Goal: Task Accomplishment & Management: Use online tool/utility

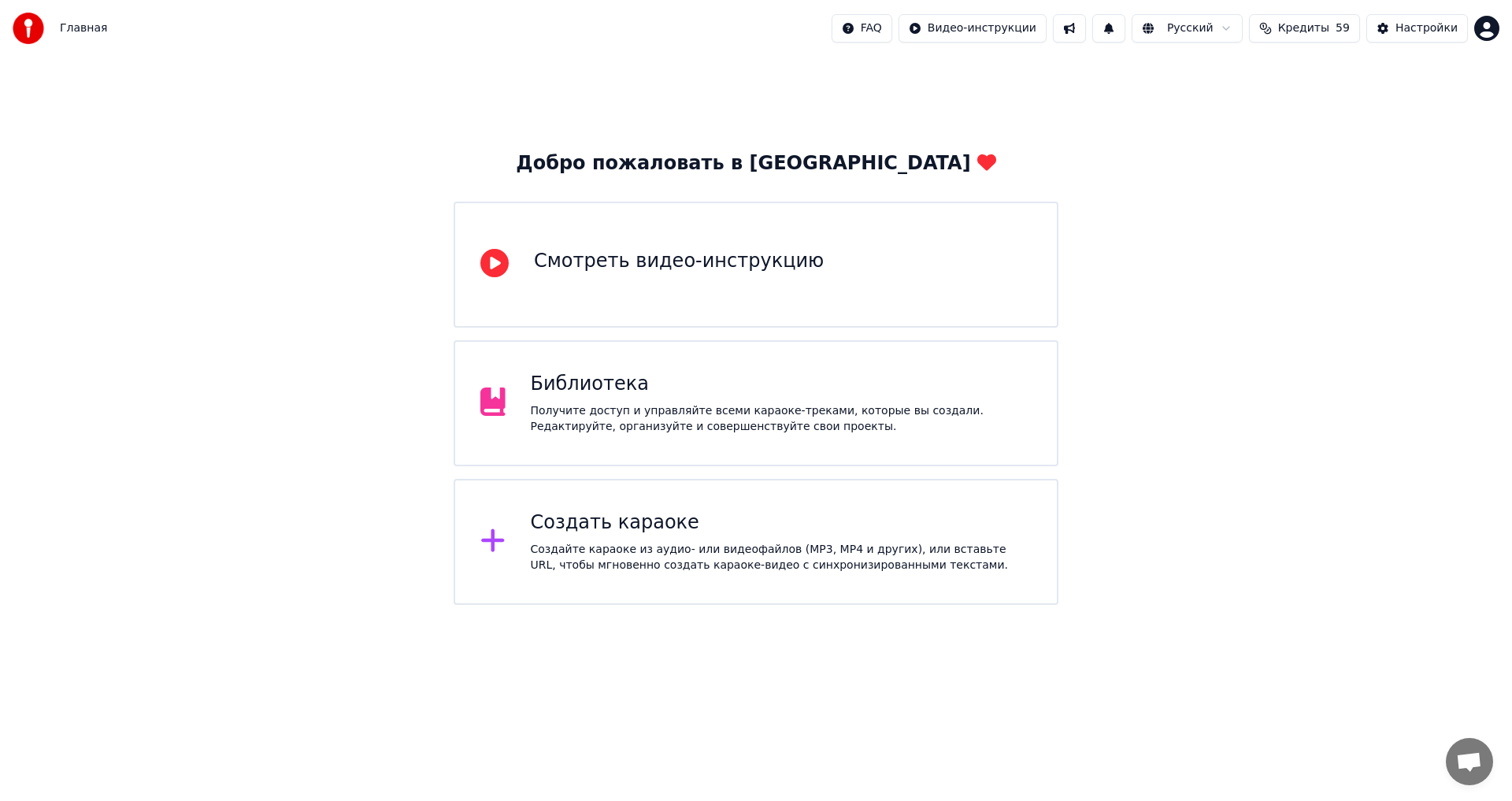
click at [763, 534] on div "Создать караоке" at bounding box center [781, 522] width 502 height 25
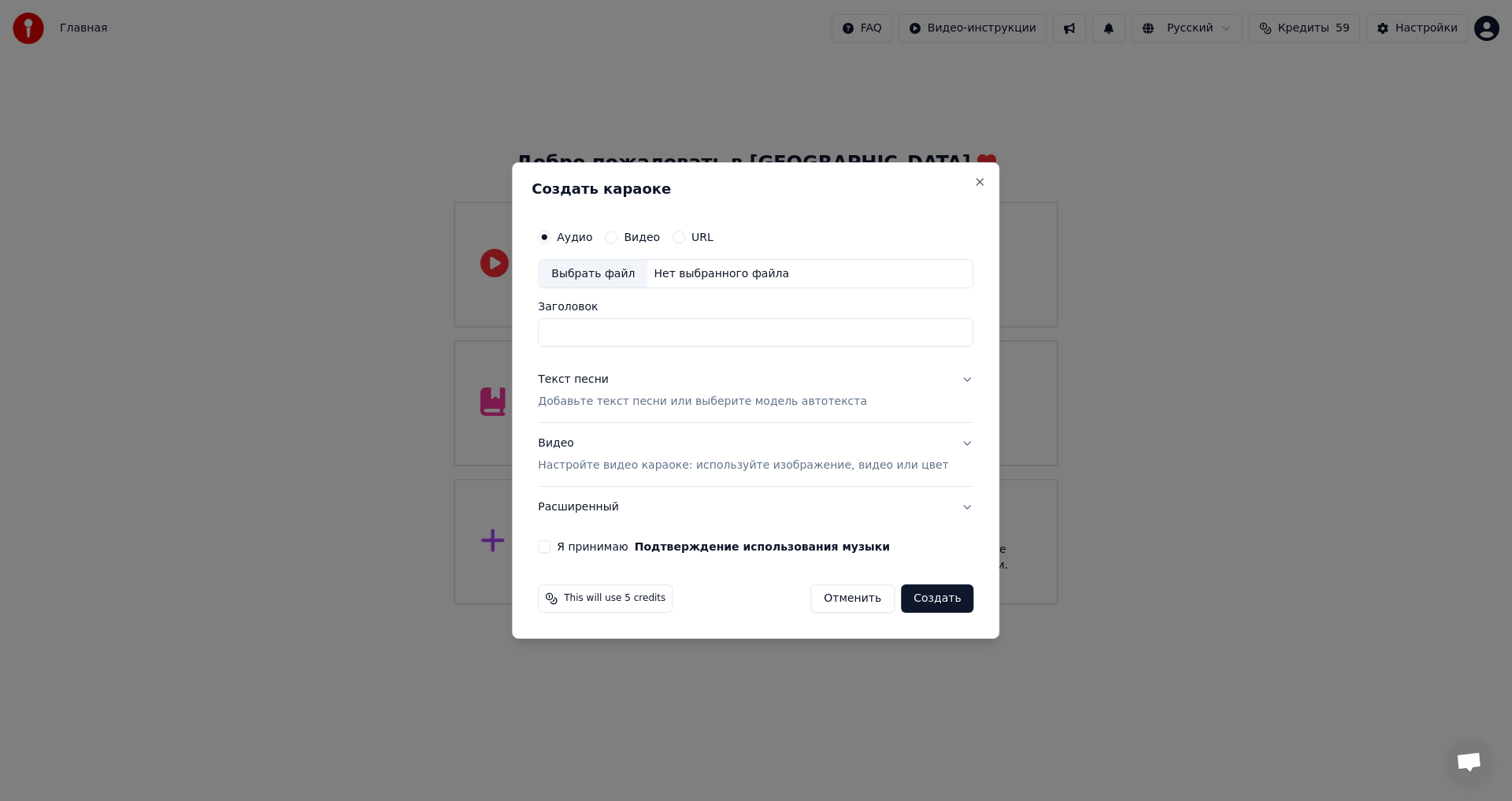
click at [634, 276] on div "Выбрать файл" at bounding box center [592, 273] width 108 height 29
drag, startPoint x: 838, startPoint y: 328, endPoint x: 495, endPoint y: 331, distance: 343.0
click at [495, 331] on body "**********" at bounding box center [756, 302] width 1512 height 604
type input "**********"
click at [670, 402] on p "Добавьте текст песни или выберите модель автотекста" at bounding box center [702, 402] width 329 height 16
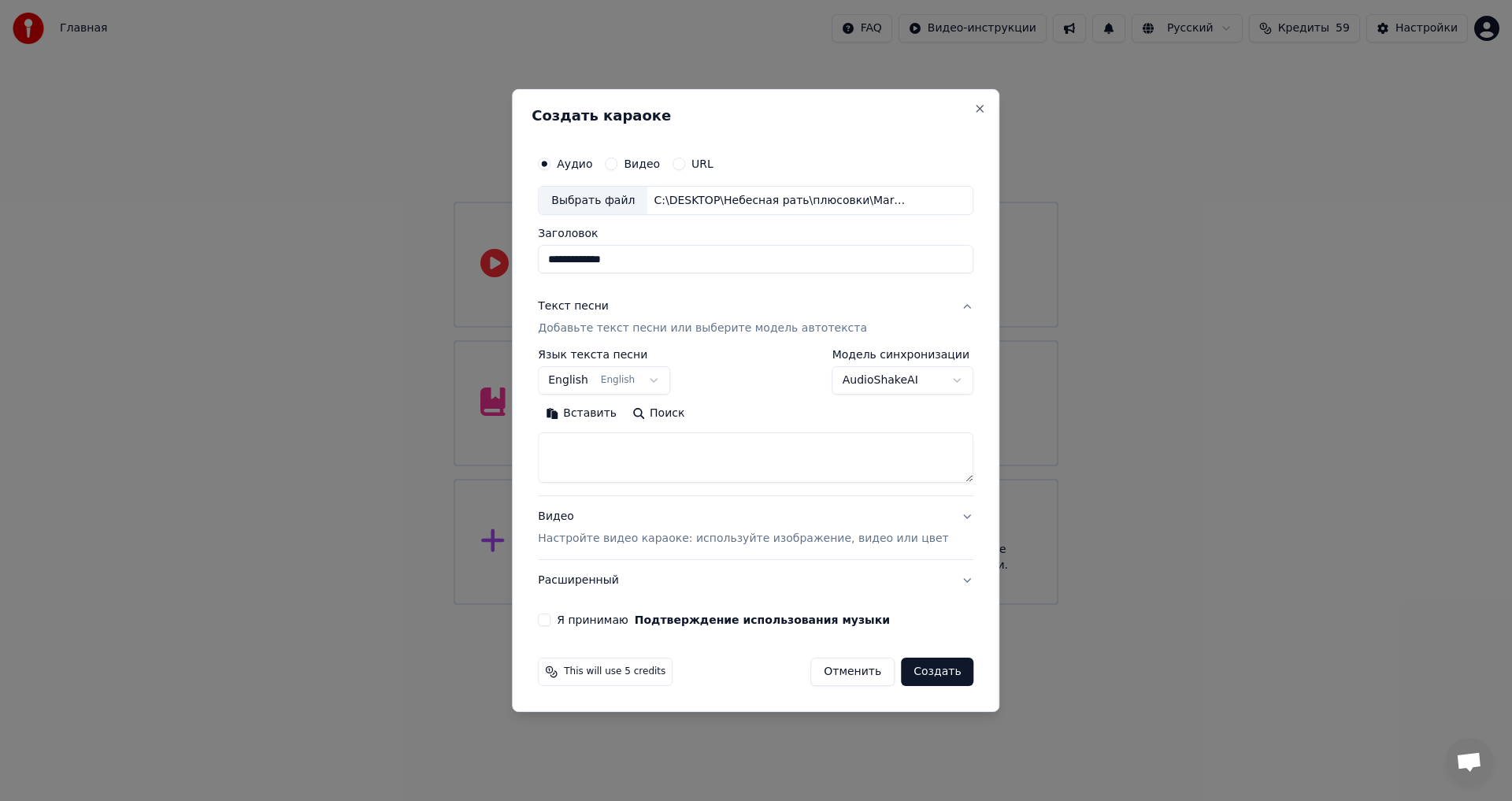
click at [657, 456] on textarea at bounding box center [756, 458] width 435 height 51
paste textarea "**********"
type textarea "**********"
click at [665, 383] on body "**********" at bounding box center [756, 302] width 1512 height 604
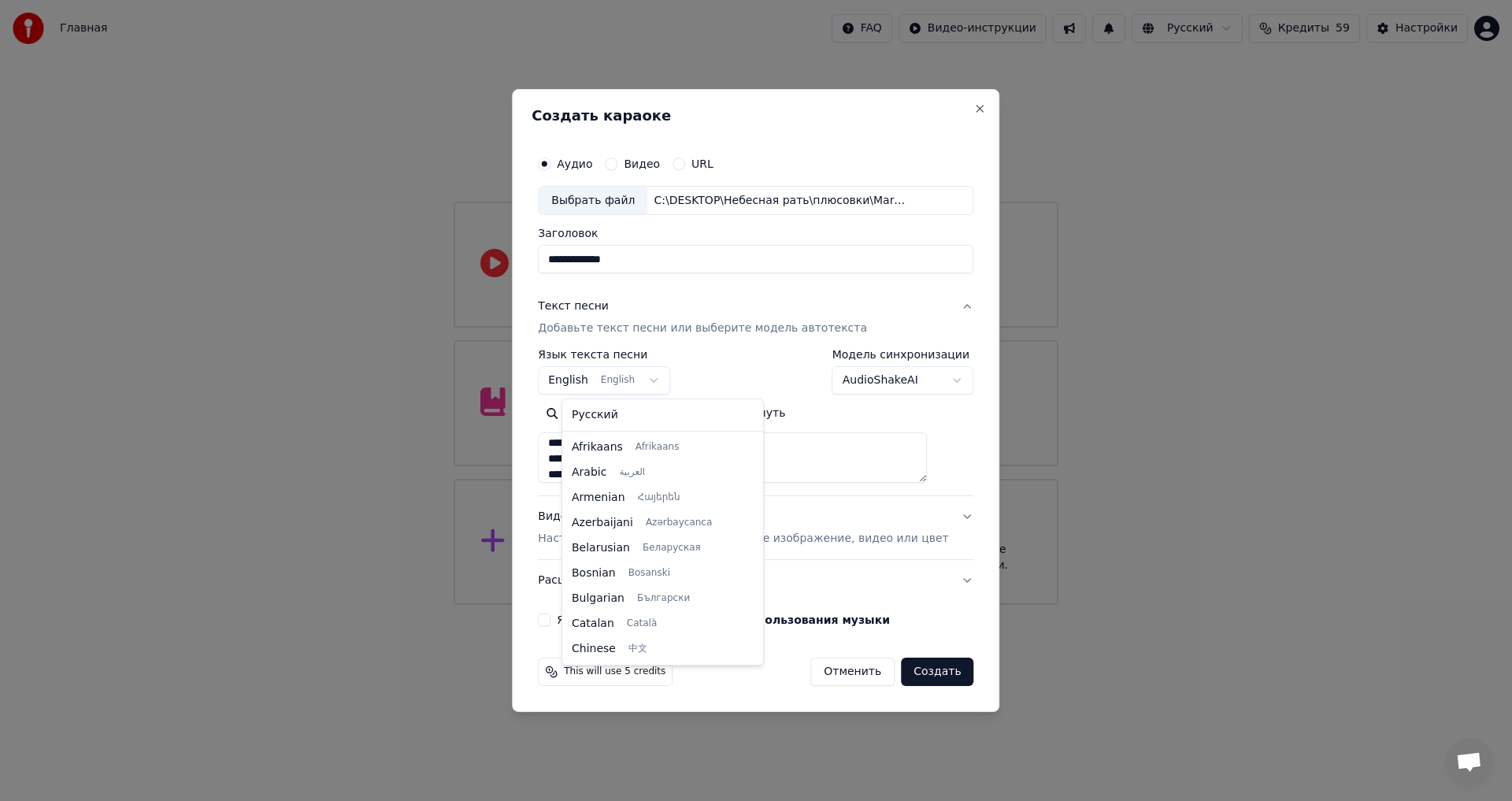
scroll to position [126, 0]
select select "**"
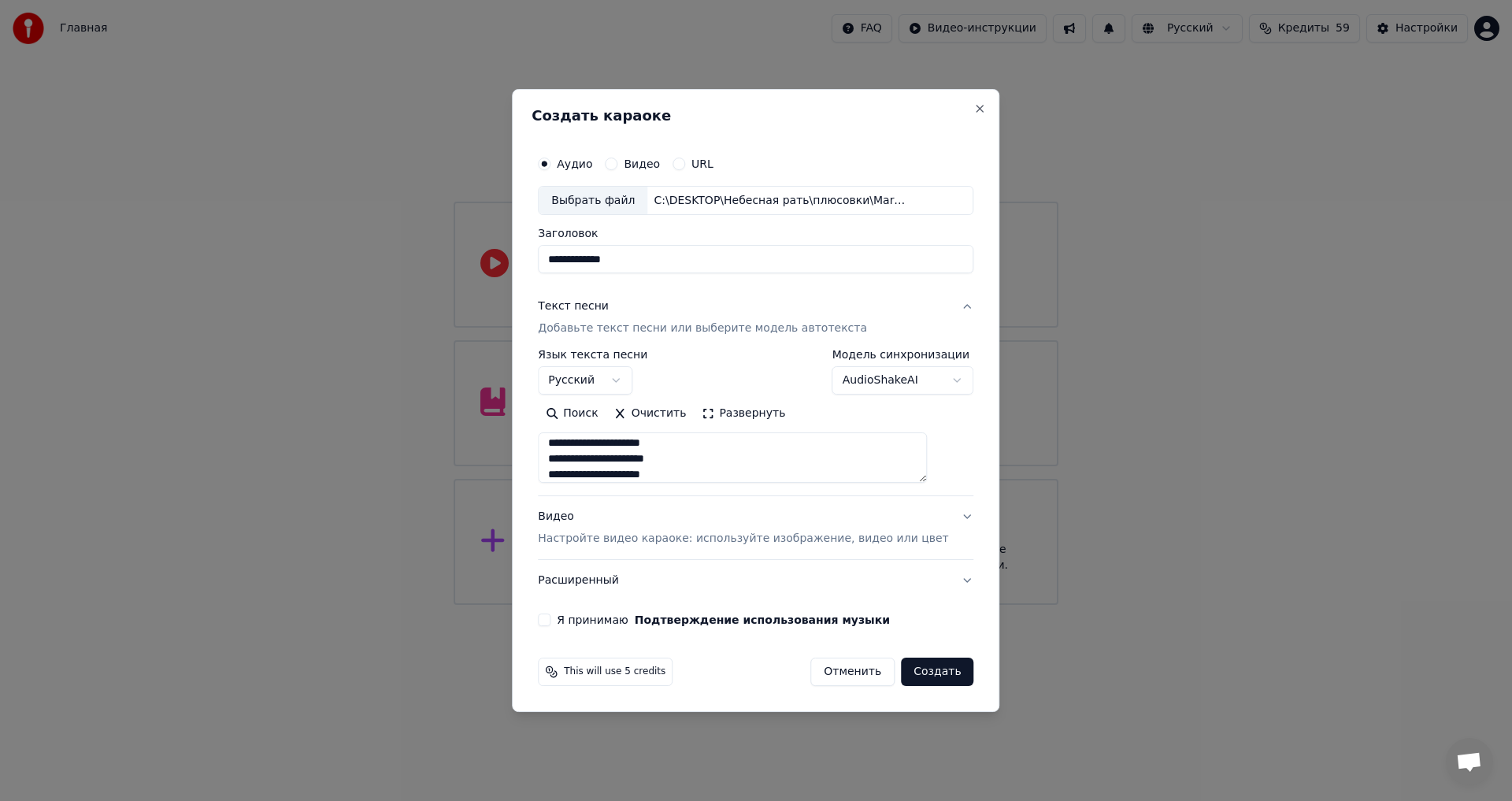
click at [551, 618] on button "Я принимаю Подтверждение использования музыки" at bounding box center [544, 619] width 13 height 13
click at [753, 541] on p "Настройте видео караоке: используйте изображение, видео или цвет" at bounding box center [743, 539] width 411 height 16
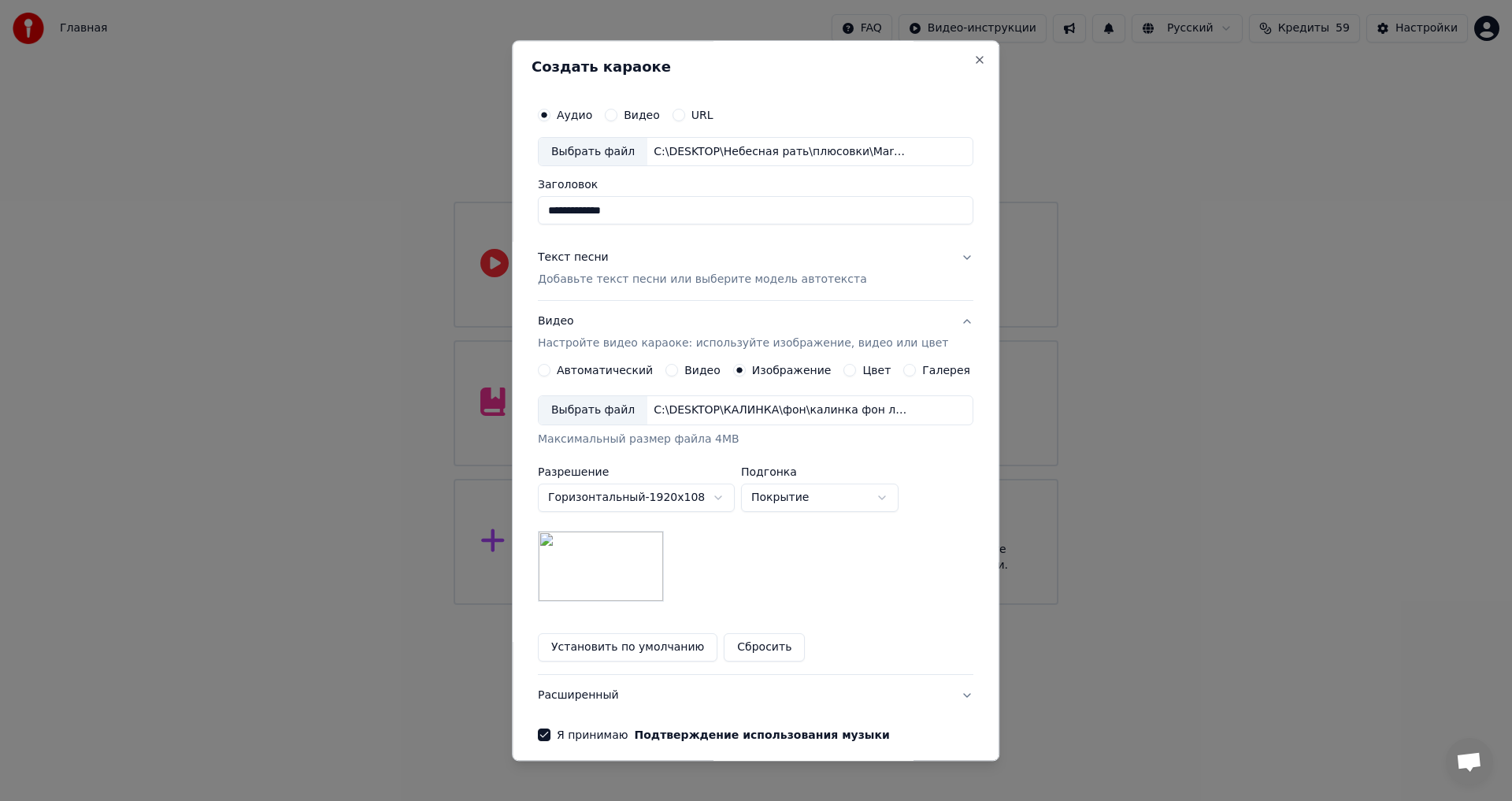
click at [634, 578] on img at bounding box center [600, 566] width 126 height 71
click at [627, 642] on button "Установить по умолчанию" at bounding box center [627, 648] width 180 height 29
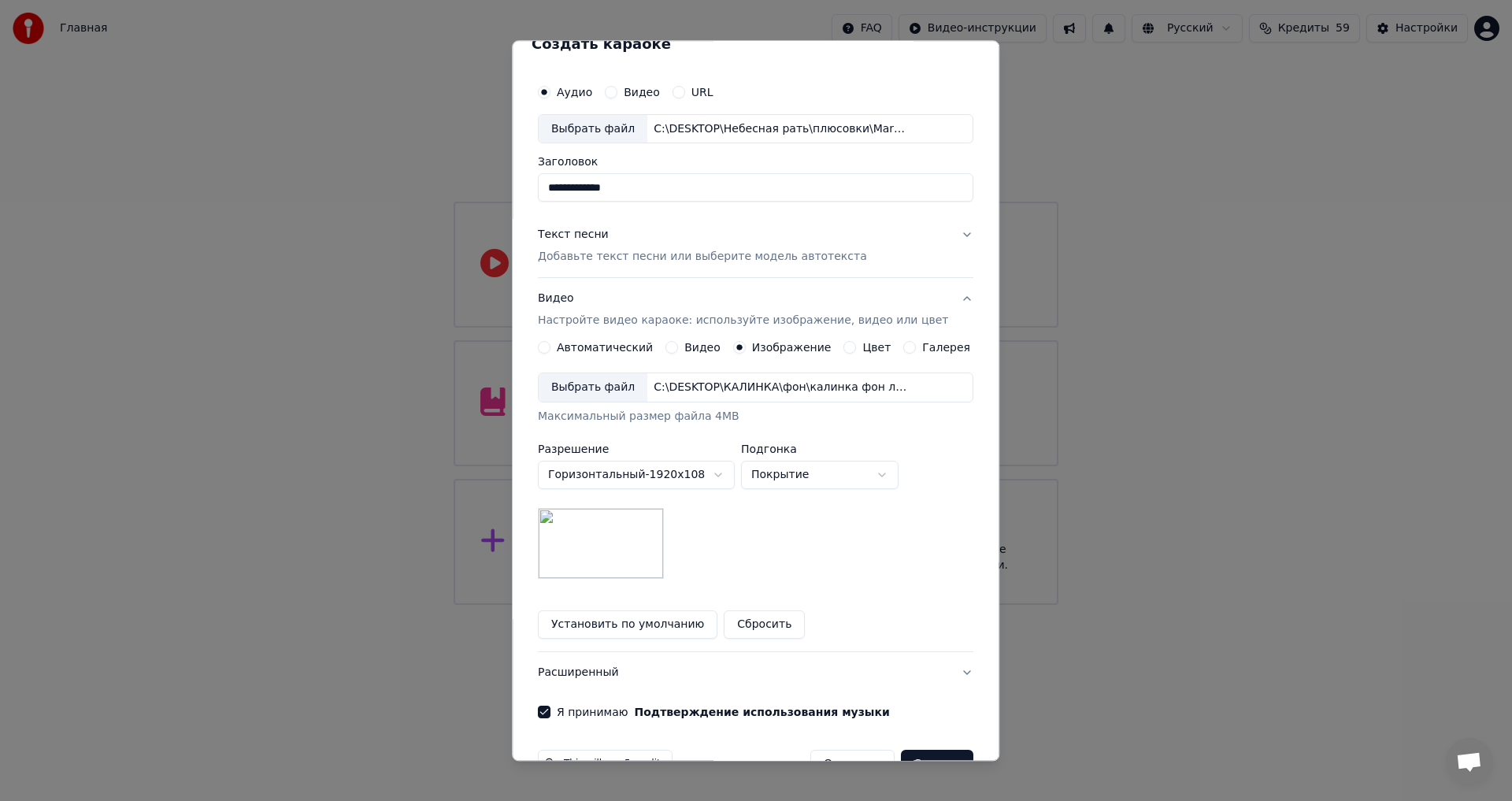
scroll to position [0, 0]
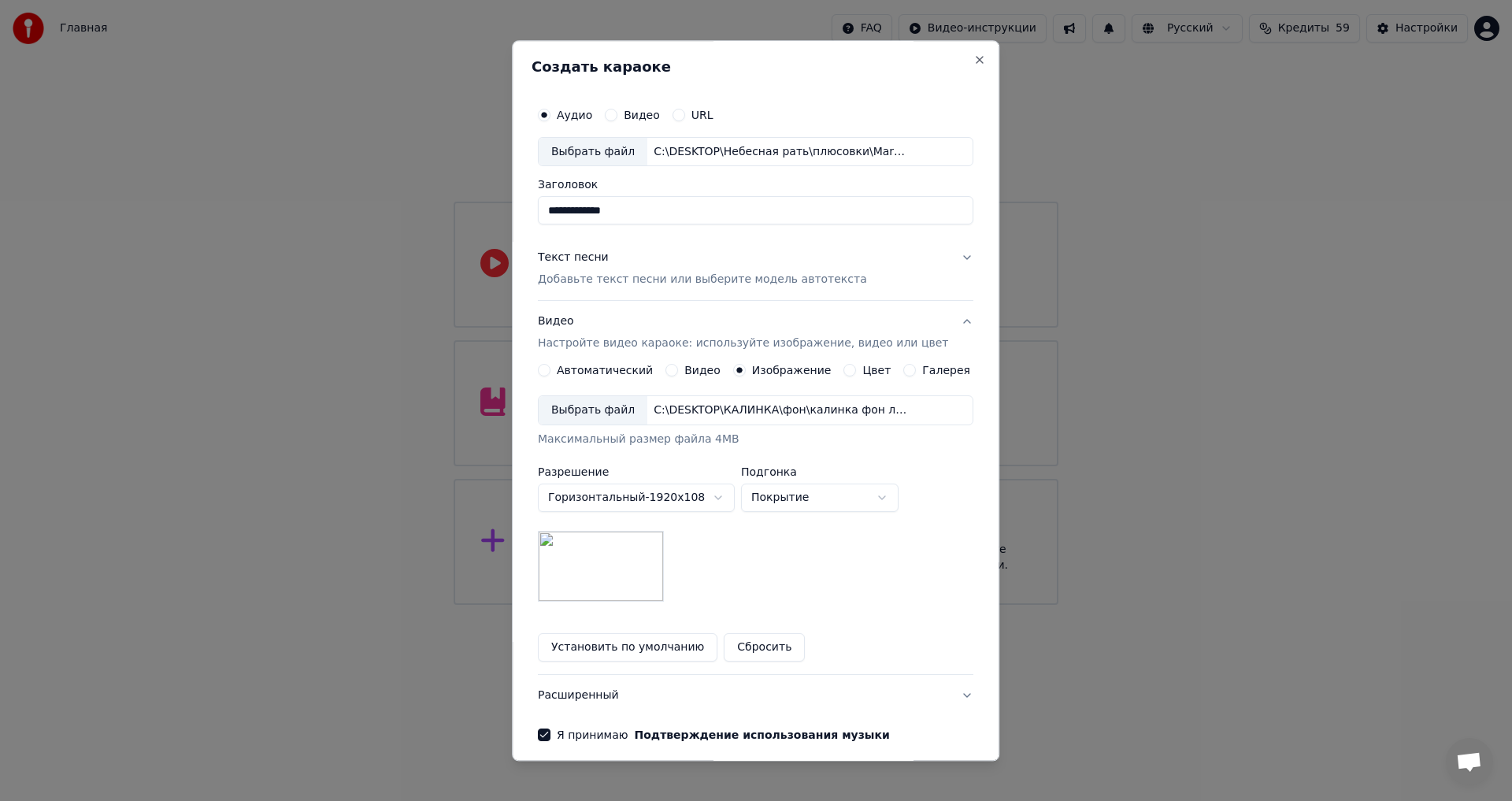
click at [630, 253] on div "Текст песни Добавьте текст песни или выберите модель автотекста" at bounding box center [702, 269] width 329 height 38
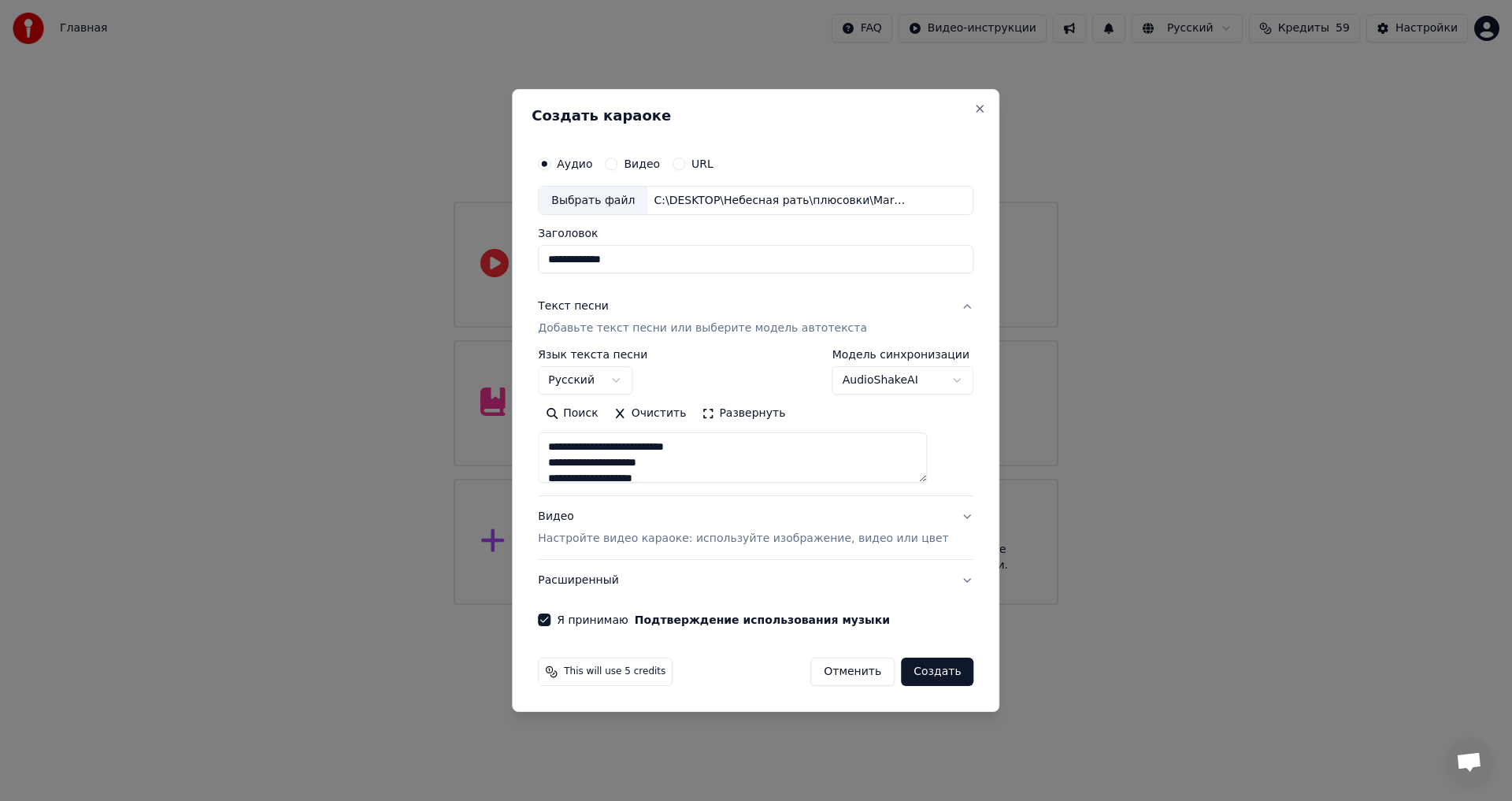
click at [600, 526] on div "Видео Настройте видео караоке: используйте изображение, видео или цвет" at bounding box center [743, 528] width 411 height 38
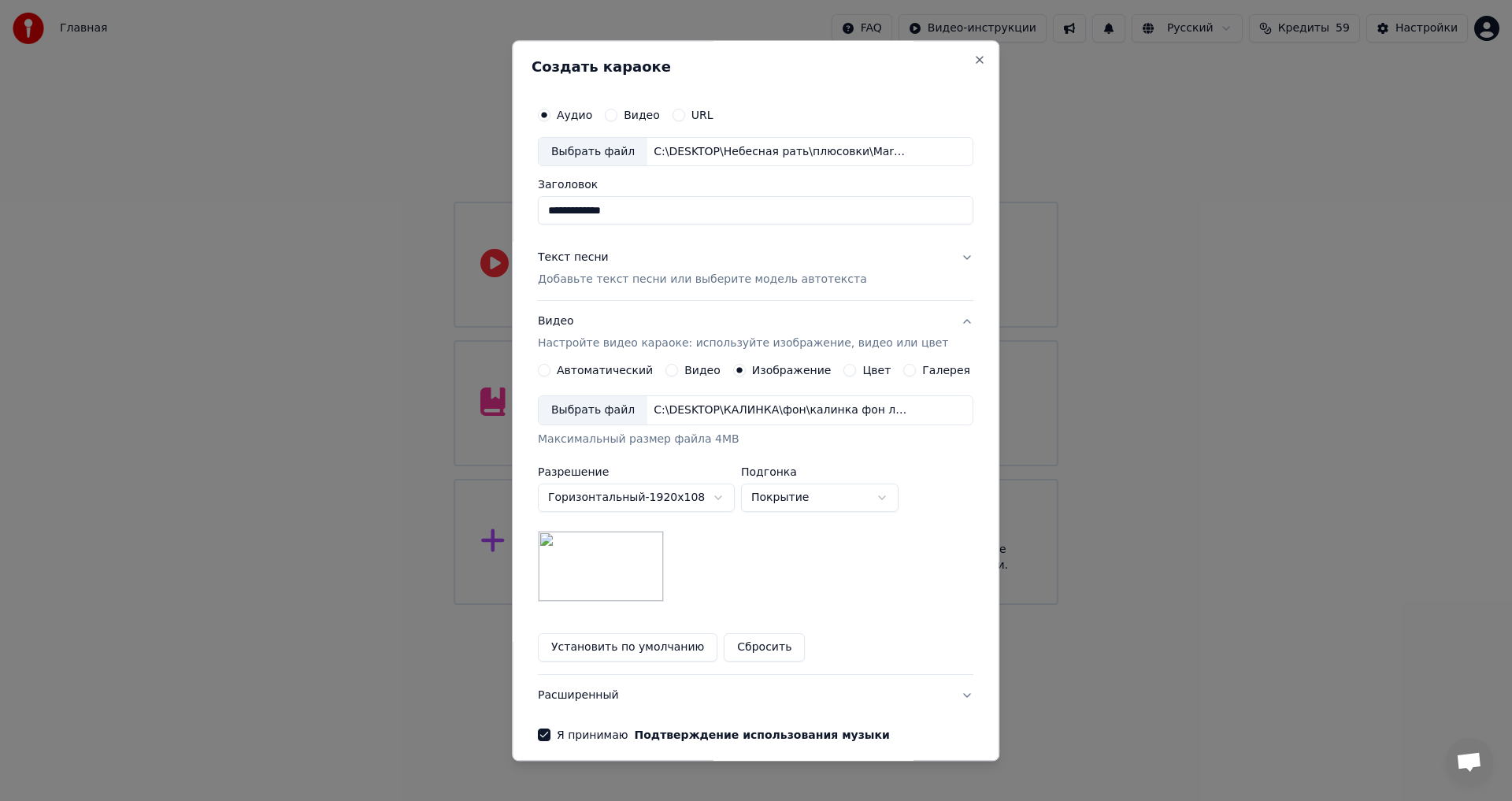
click at [668, 641] on button "Установить по умолчанию" at bounding box center [627, 648] width 180 height 29
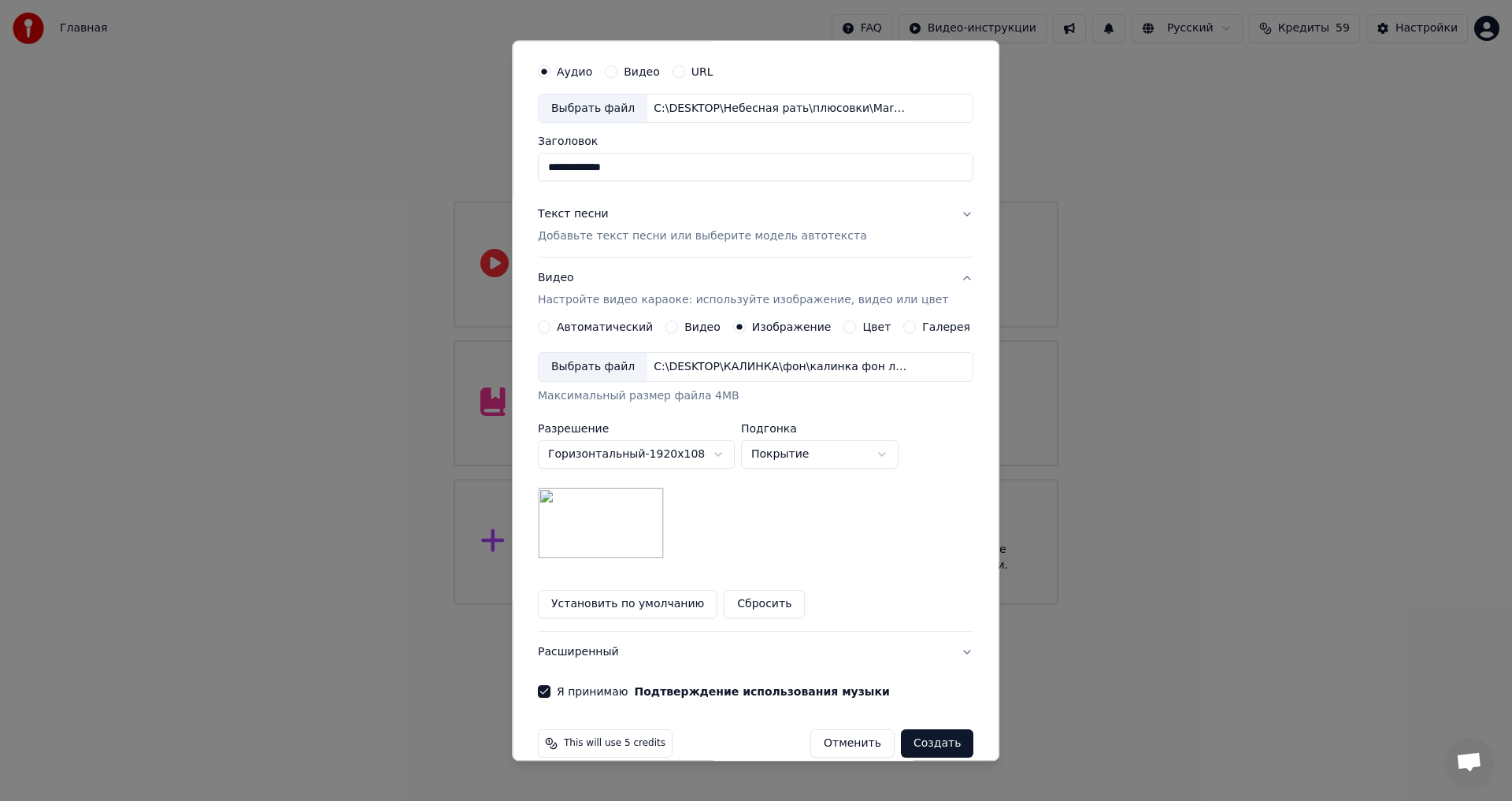
scroll to position [67, 0]
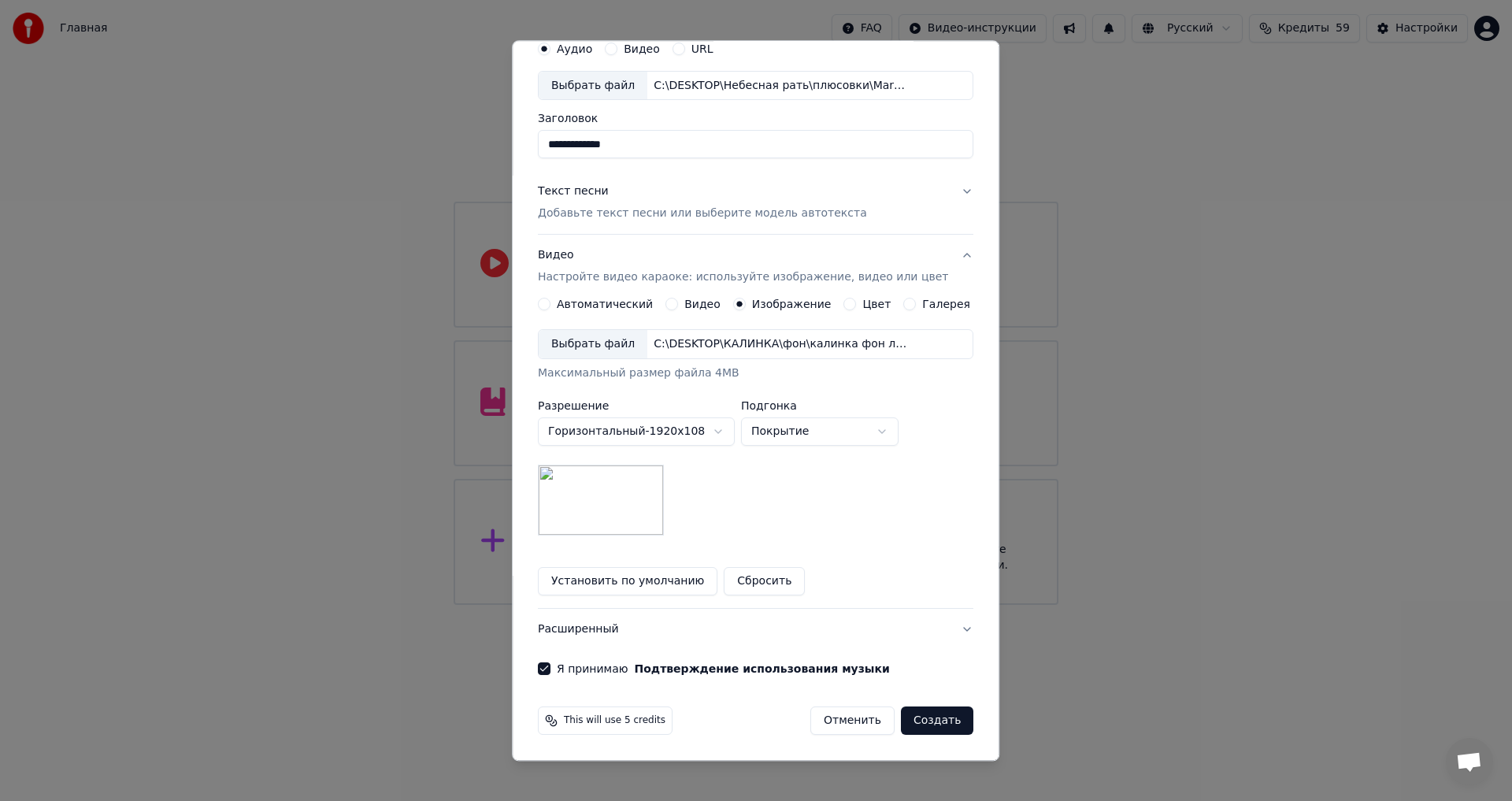
click at [910, 719] on button "Создать" at bounding box center [936, 721] width 73 height 29
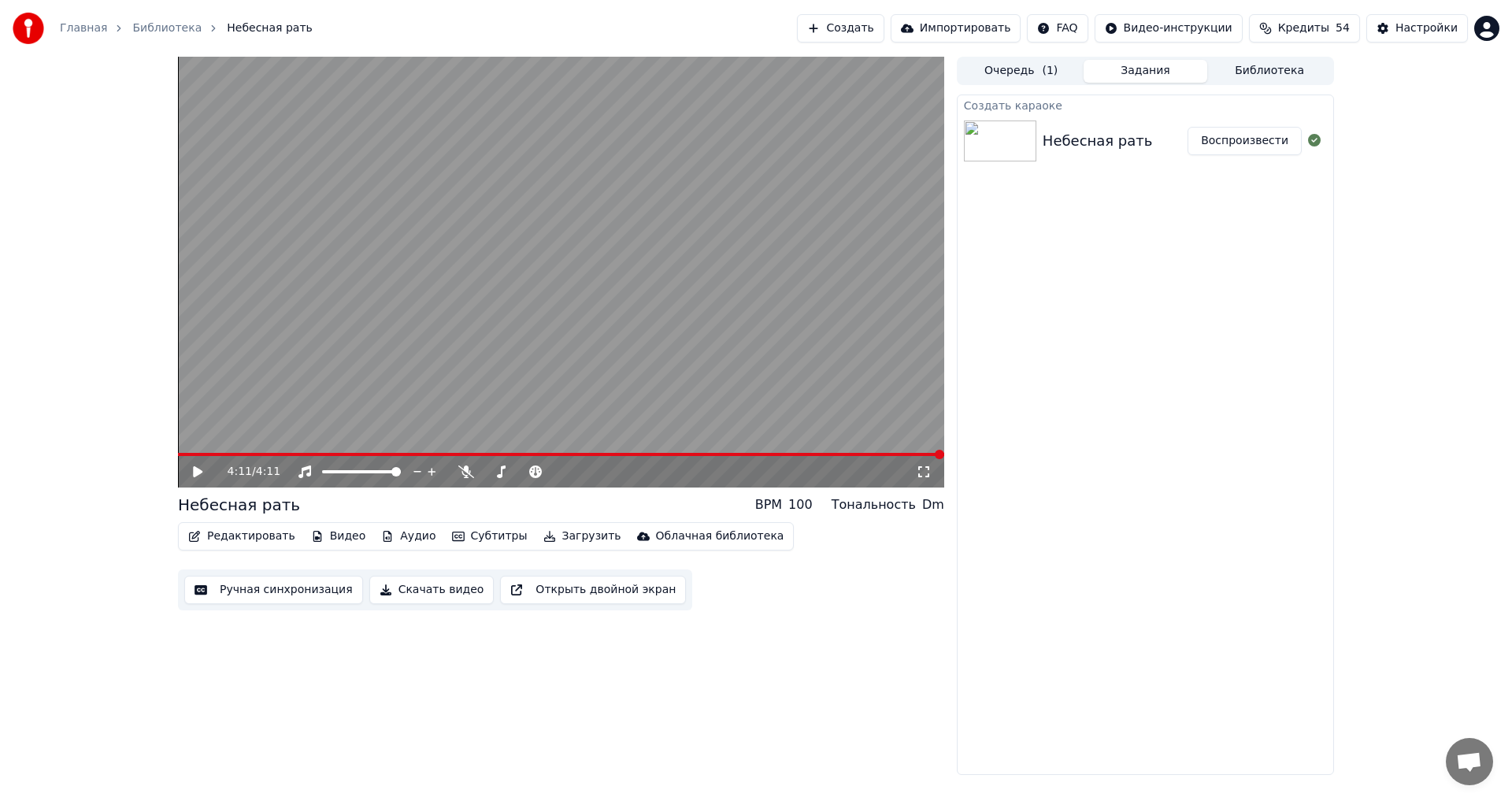
click at [201, 469] on icon at bounding box center [209, 471] width 37 height 13
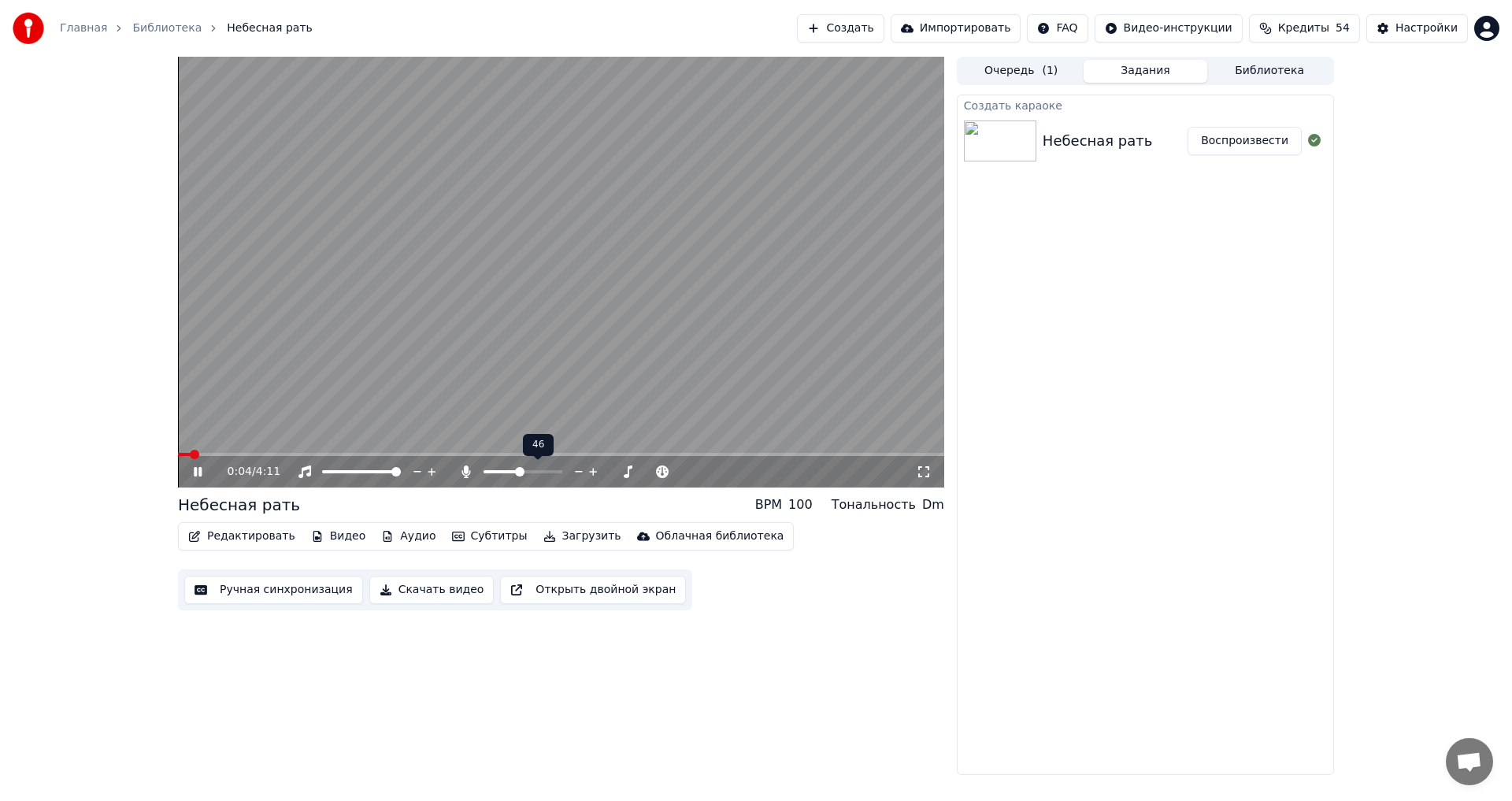
click at [521, 471] on span at bounding box center [520, 472] width 10 height 10
click at [383, 456] on span at bounding box center [561, 453] width 766 height 3
click at [485, 472] on span at bounding box center [490, 472] width 10 height 10
click at [180, 453] on span at bounding box center [179, 453] width 3 height 3
click at [178, 454] on span at bounding box center [183, 454] width 10 height 10
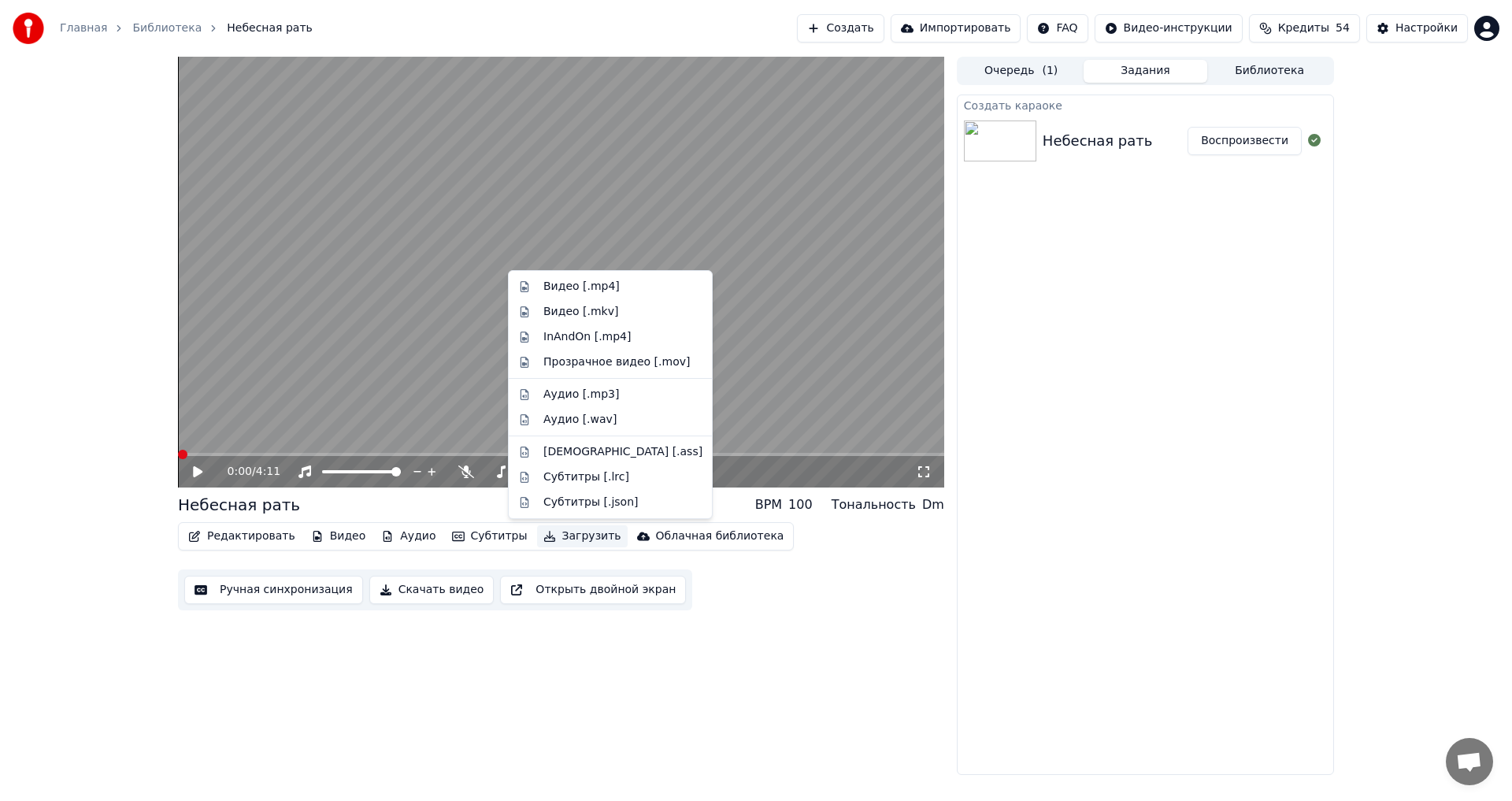
click at [544, 540] on button "Загрузить" at bounding box center [582, 536] width 90 height 22
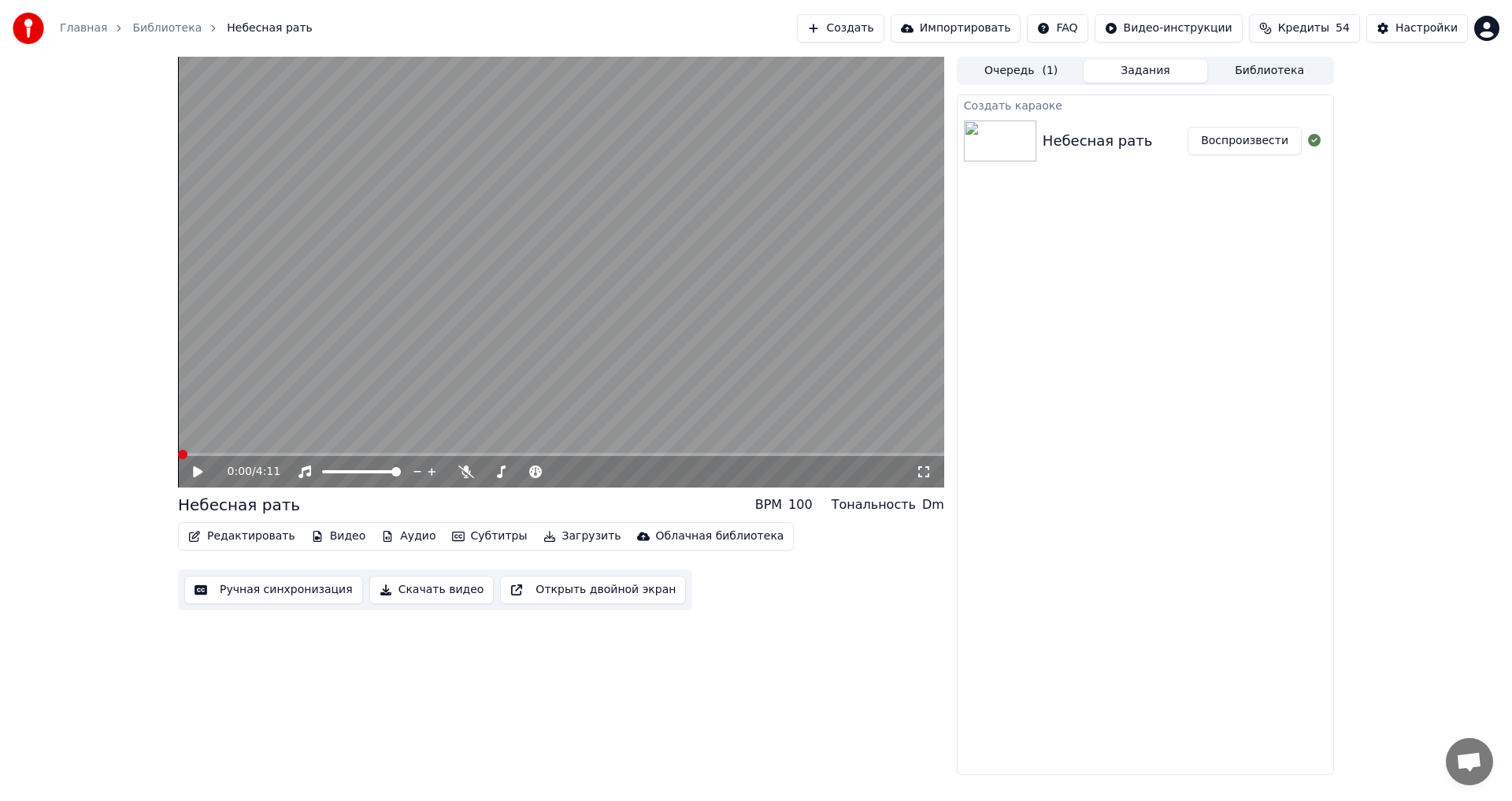
click at [399, 588] on button "Скачать видео" at bounding box center [431, 589] width 125 height 29
click at [543, 476] on span at bounding box center [538, 472] width 10 height 10
click at [196, 471] on icon at bounding box center [198, 471] width 10 height 11
click at [235, 456] on span at bounding box center [561, 453] width 766 height 3
click at [178, 455] on span at bounding box center [238, 453] width 120 height 3
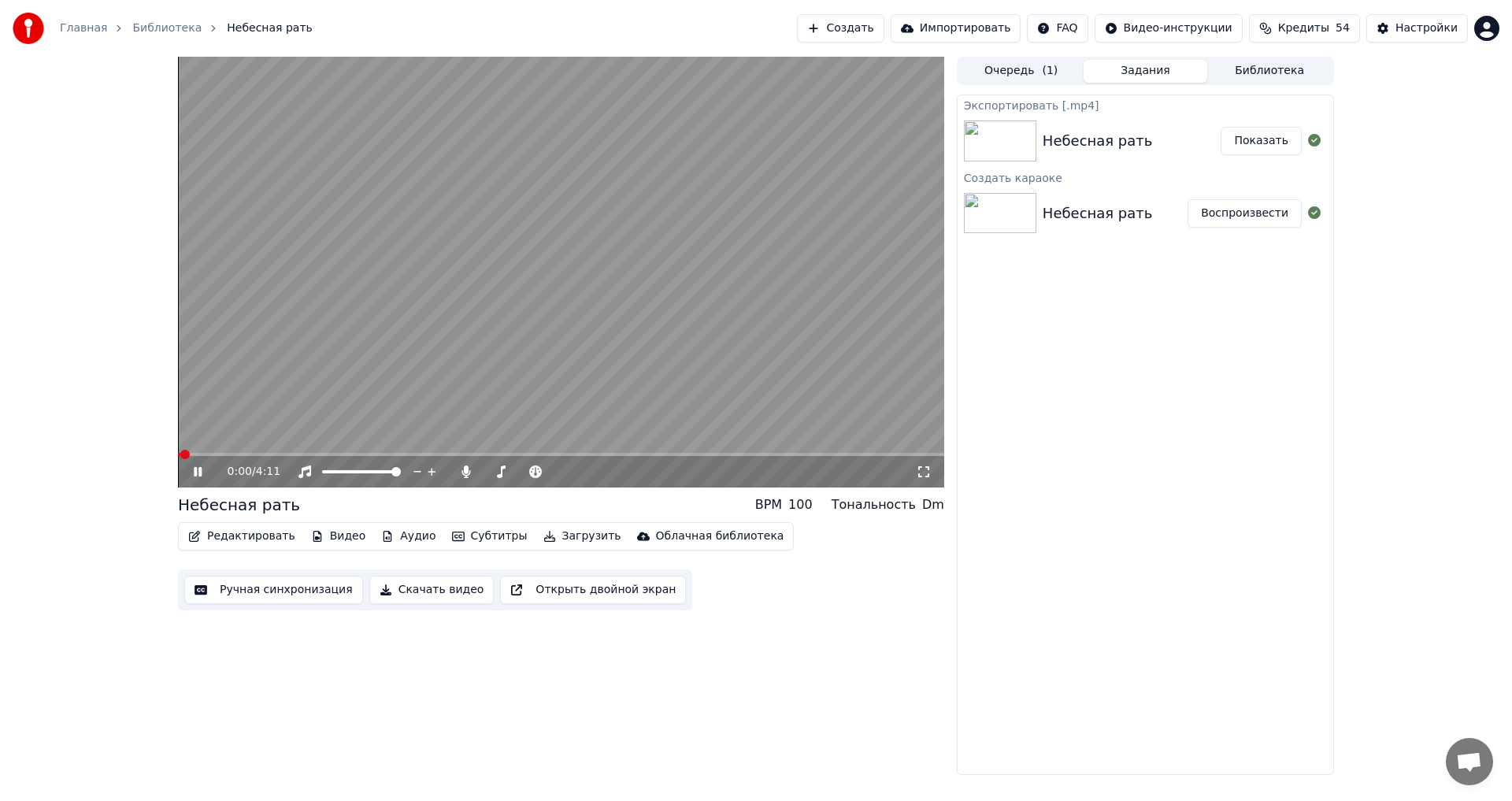
click at [195, 473] on icon at bounding box center [198, 472] width 8 height 10
click at [195, 474] on icon at bounding box center [198, 471] width 10 height 11
click at [195, 475] on icon at bounding box center [198, 472] width 8 height 10
click at [193, 471] on icon at bounding box center [209, 471] width 37 height 13
click at [227, 453] on span at bounding box center [561, 453] width 766 height 3
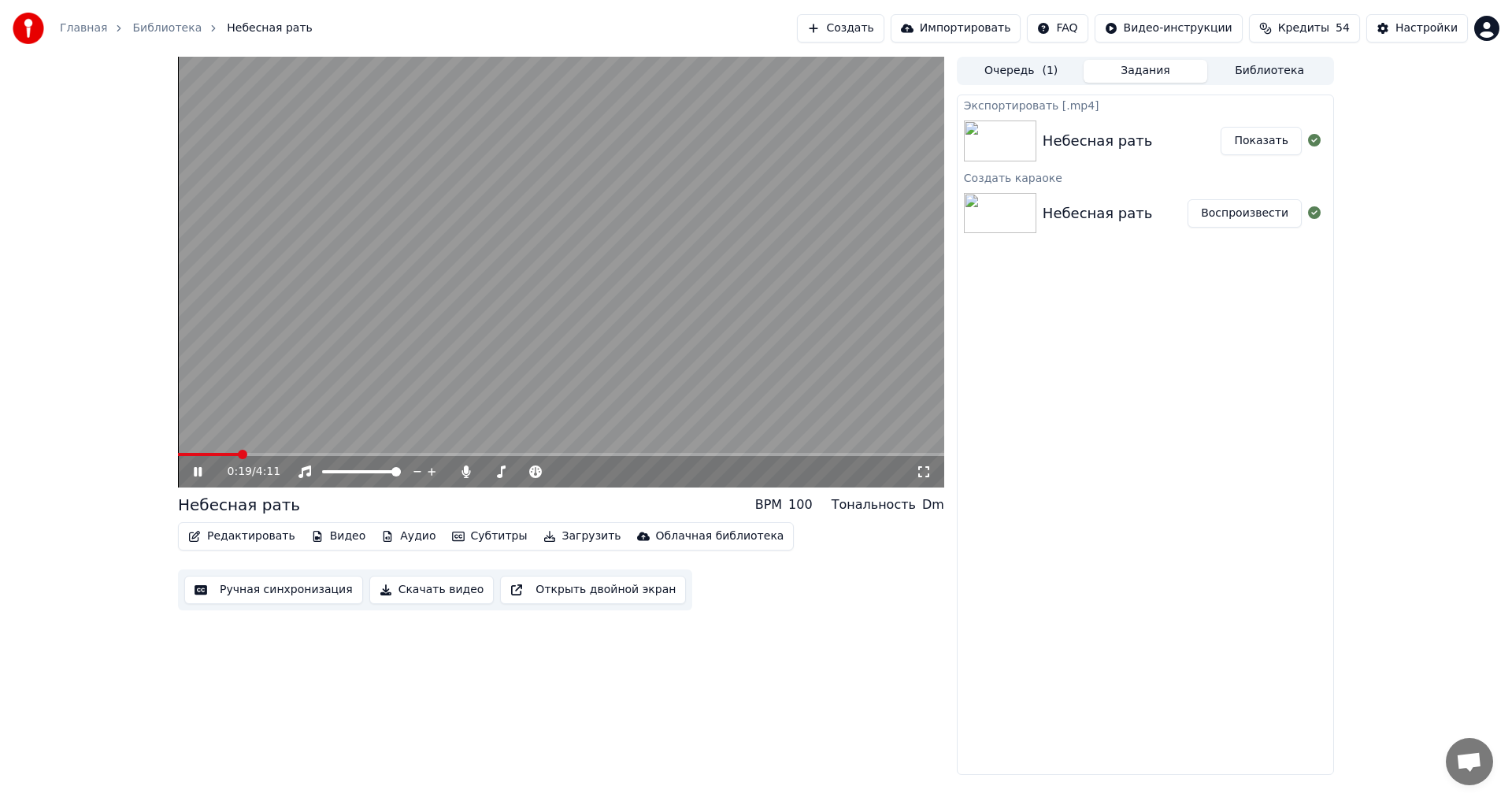
click at [263, 452] on span at bounding box center [561, 453] width 766 height 3
click at [518, 454] on span at bounding box center [561, 453] width 766 height 3
click at [650, 451] on video at bounding box center [561, 271] width 766 height 430
click at [650, 454] on span at bounding box center [561, 453] width 766 height 3
click at [199, 472] on icon at bounding box center [198, 471] width 10 height 11
